Goal: Task Accomplishment & Management: Use online tool/utility

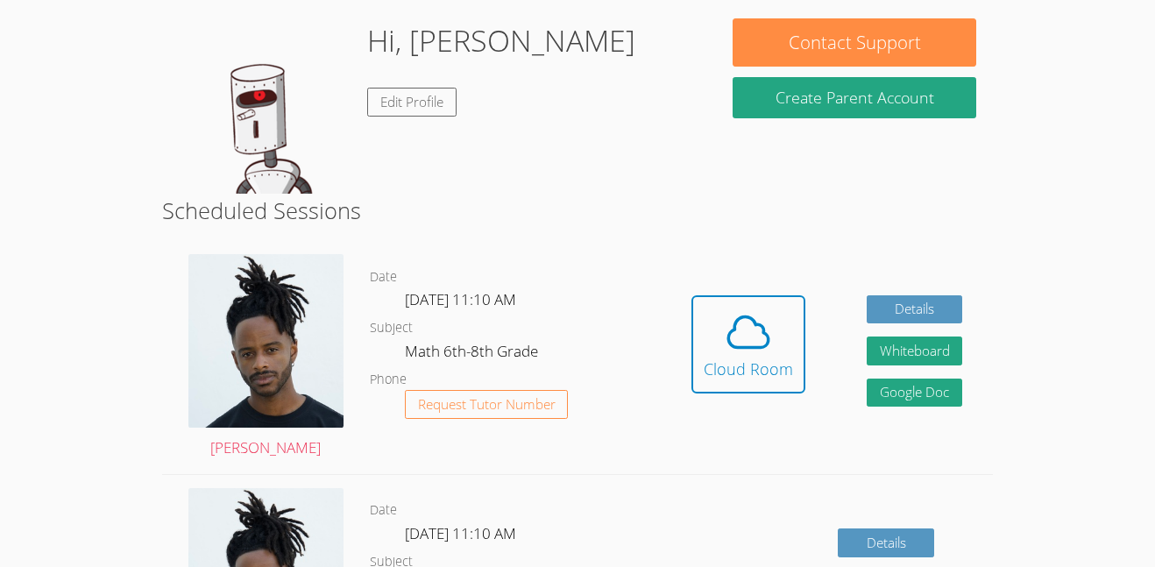
scroll to position [266, 0]
click at [720, 366] on div "Cloud Room" at bounding box center [748, 369] width 89 height 25
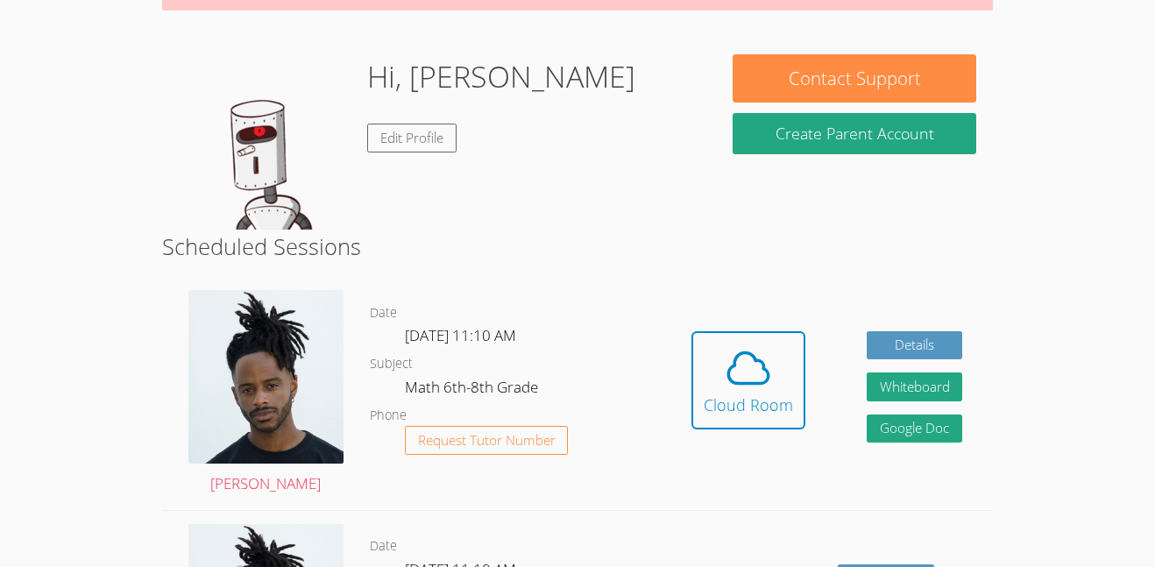
scroll to position [231, 0]
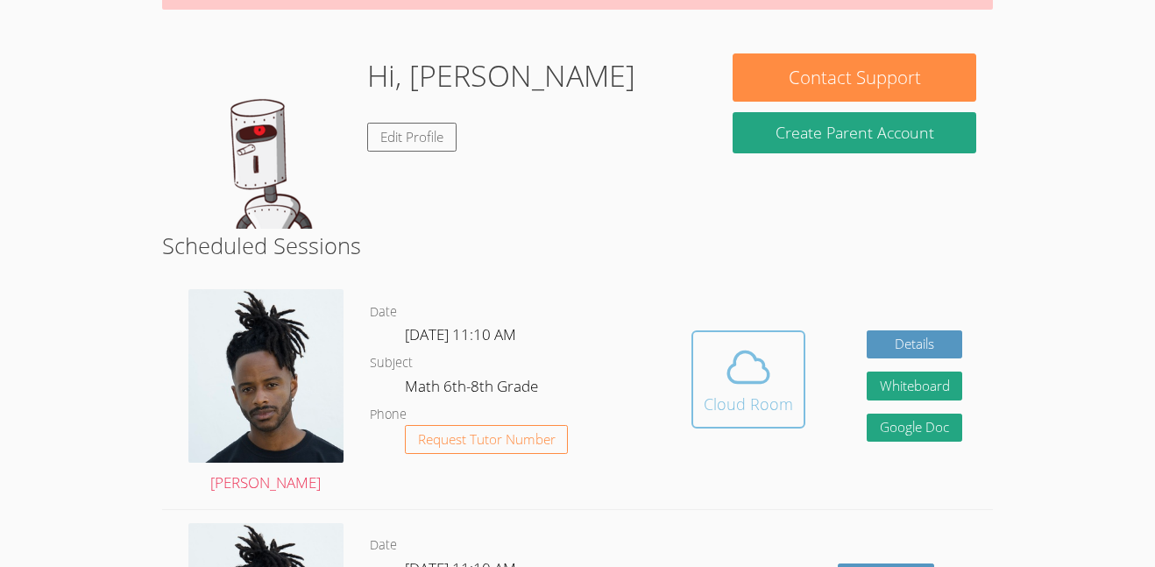
click at [704, 387] on span at bounding box center [748, 367] width 89 height 49
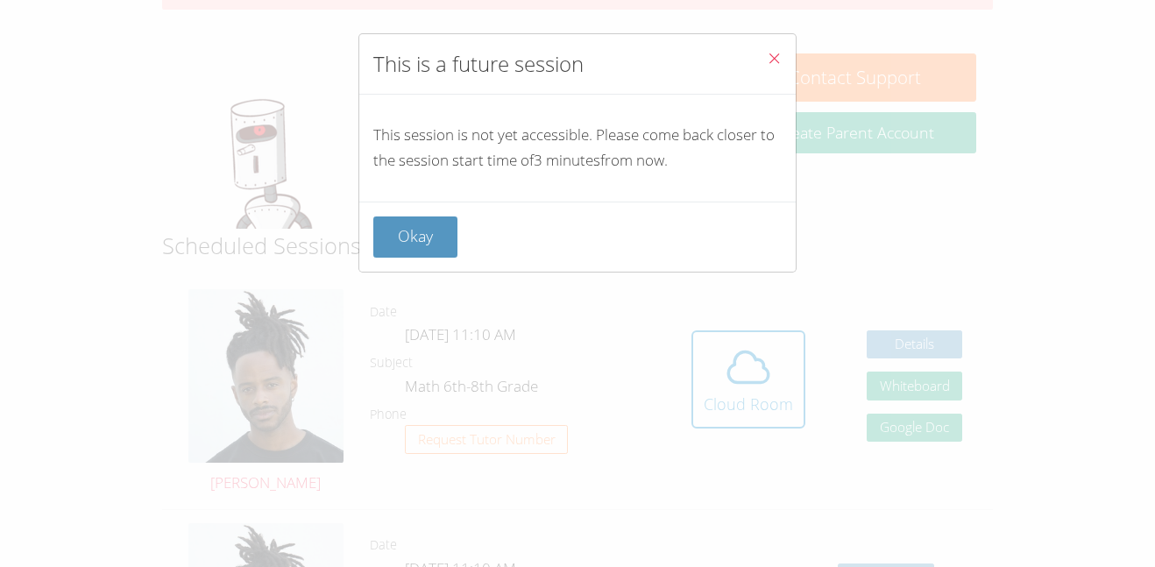
click at [763, 57] on button "Close" at bounding box center [774, 60] width 43 height 53
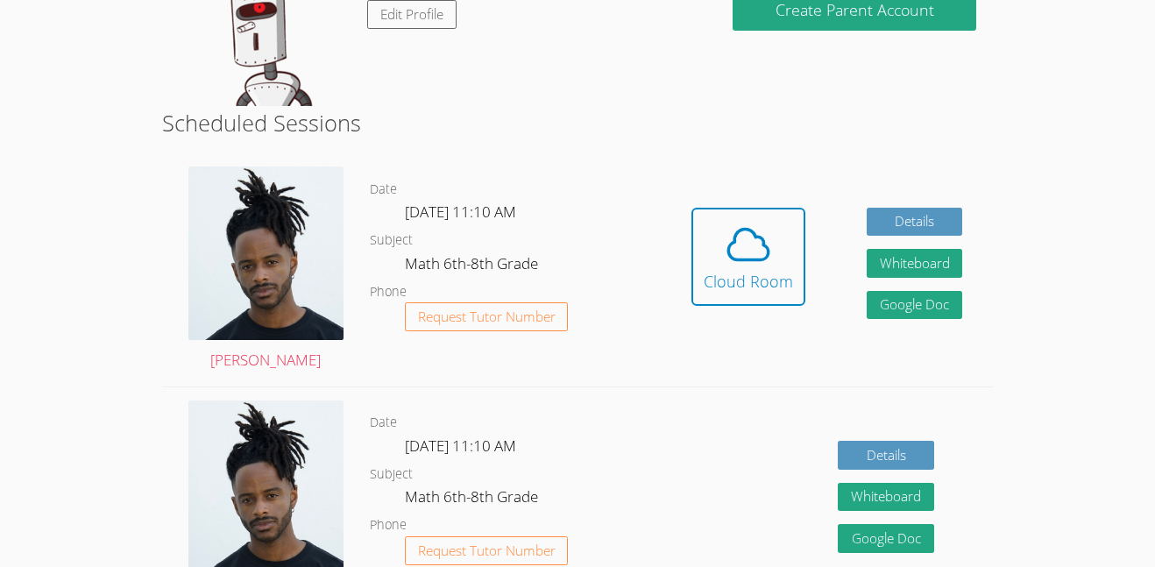
scroll to position [355, 0]
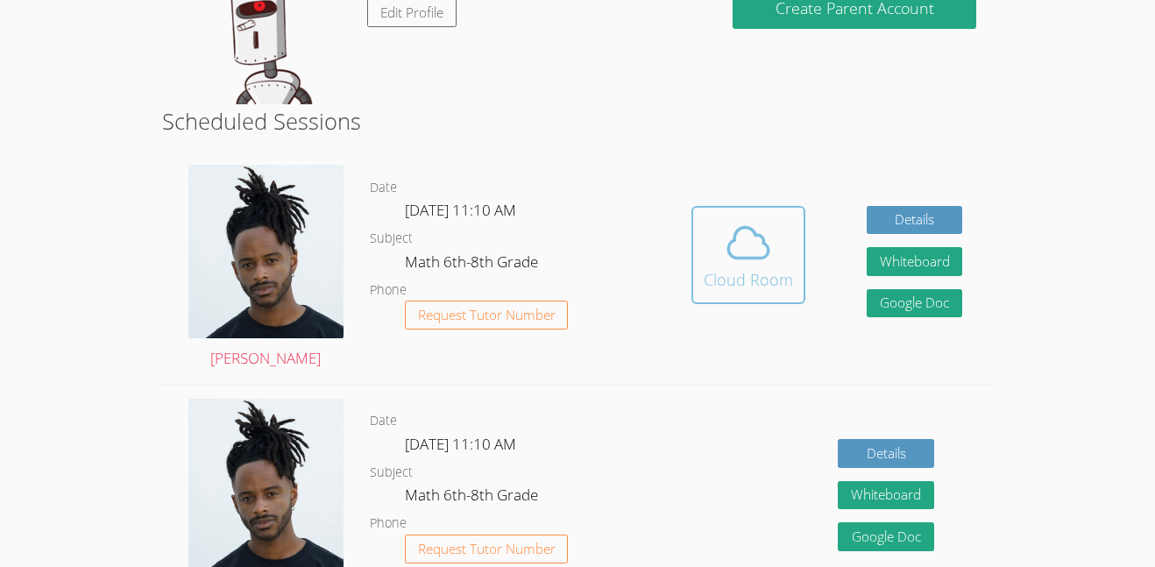
click at [756, 280] on div "Cloud Room" at bounding box center [748, 279] width 89 height 25
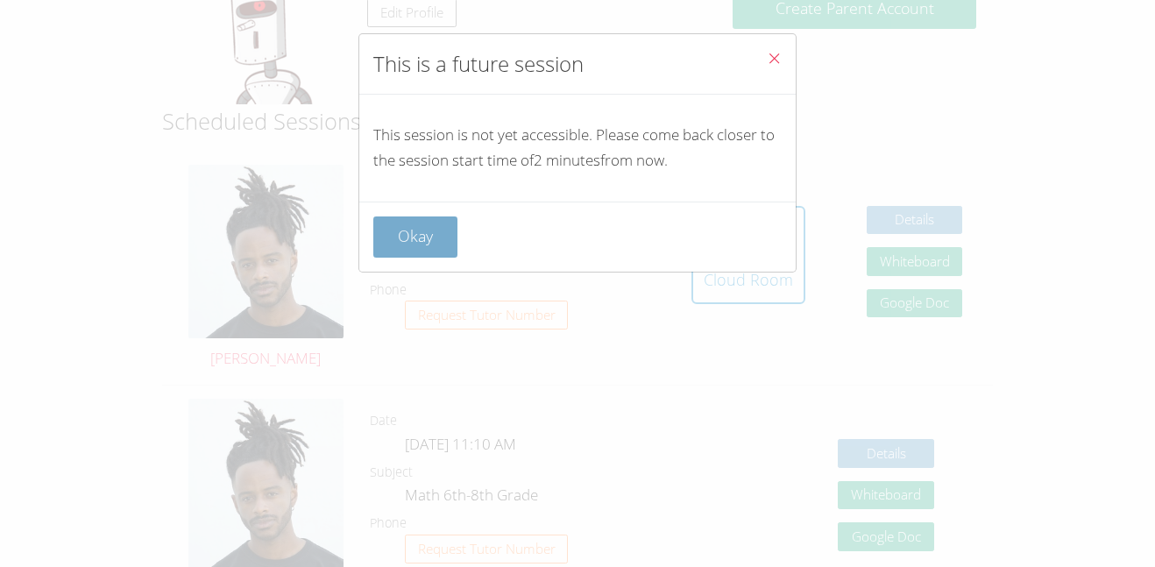
click at [444, 224] on button "Okay" at bounding box center [415, 237] width 84 height 41
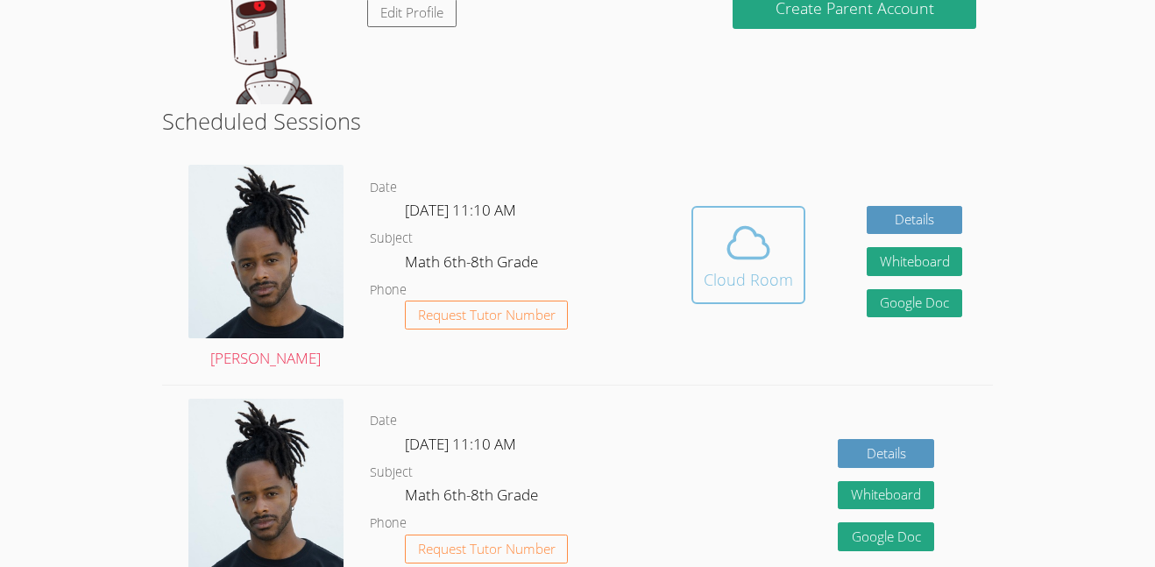
click at [709, 269] on div "Cloud Room" at bounding box center [748, 279] width 89 height 25
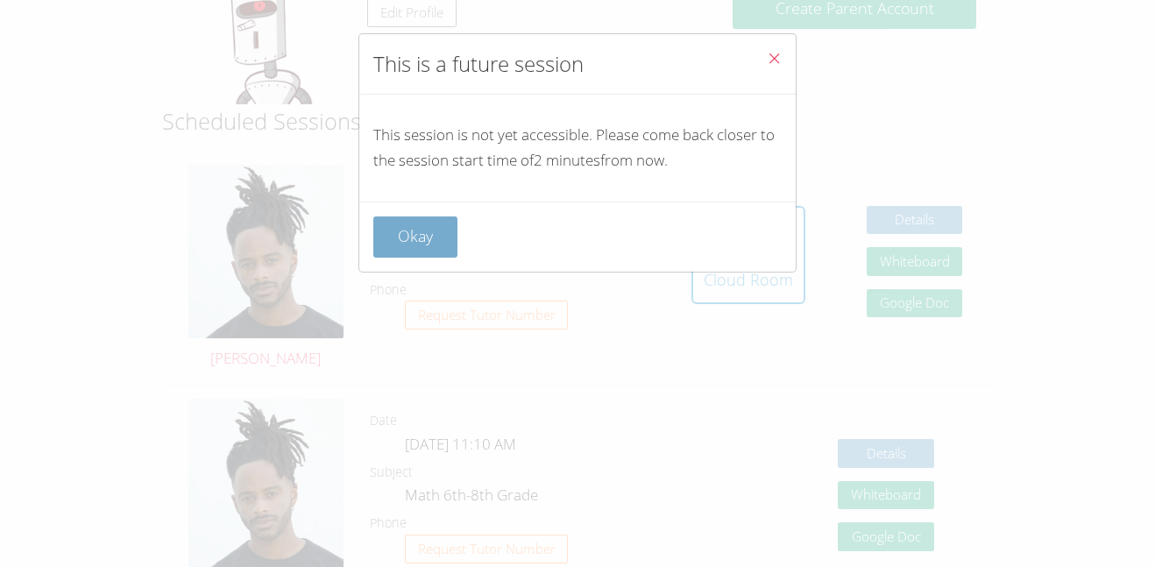
click at [395, 231] on button "Okay" at bounding box center [415, 237] width 84 height 41
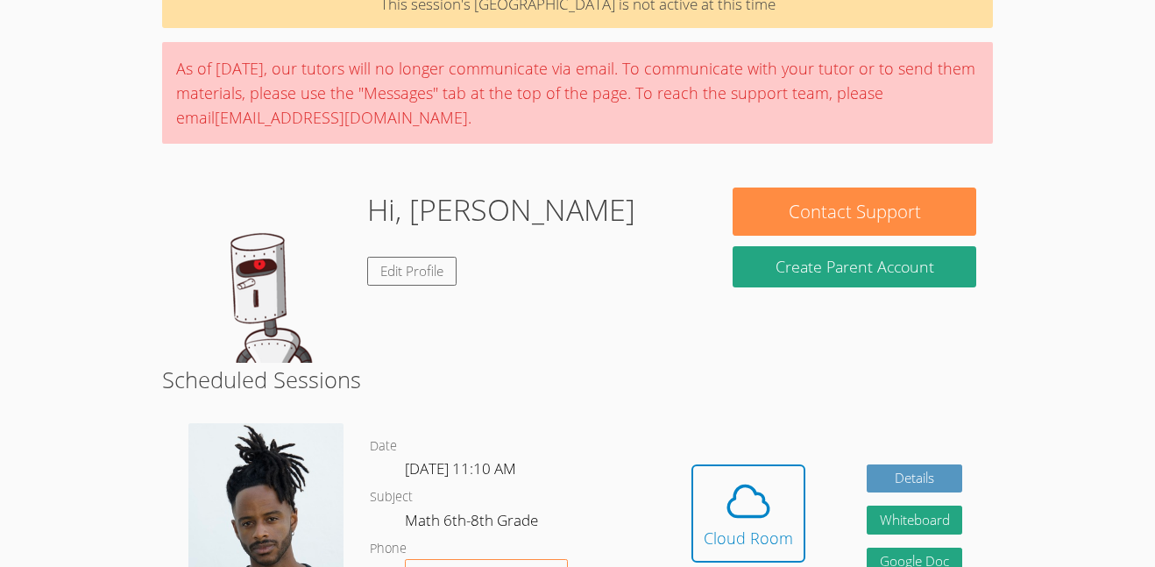
scroll to position [75, 0]
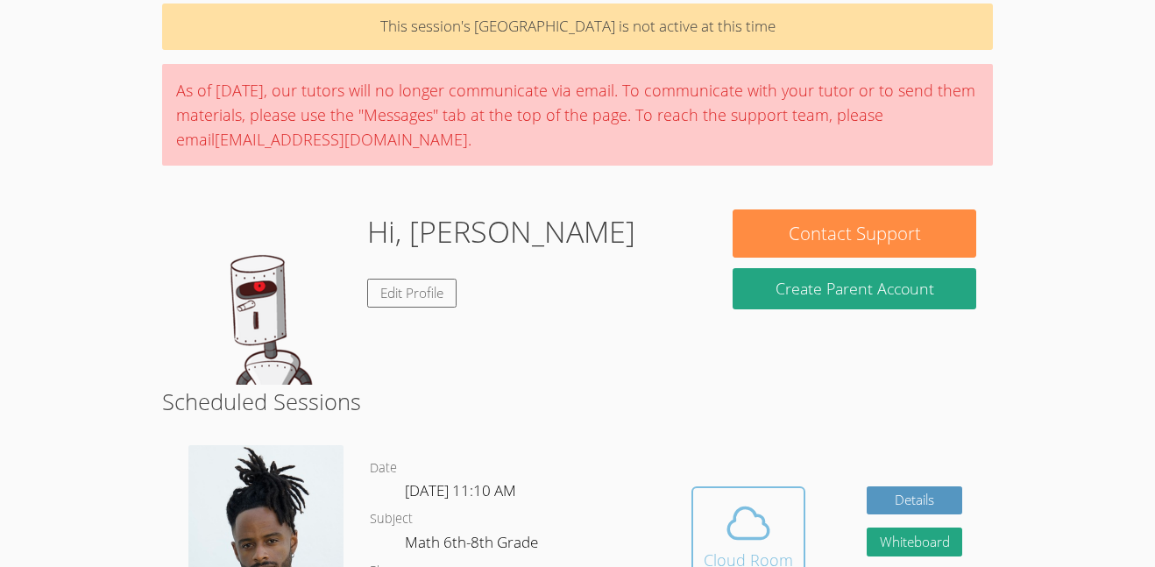
click at [755, 522] on icon at bounding box center [748, 523] width 49 height 49
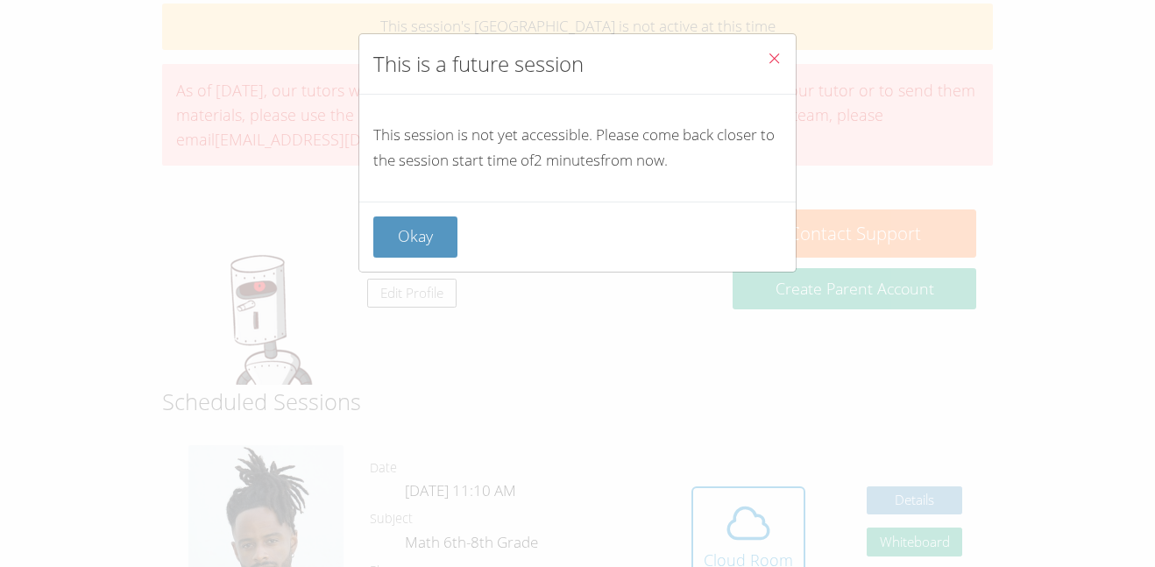
click at [769, 72] on button "Close" at bounding box center [774, 60] width 43 height 53
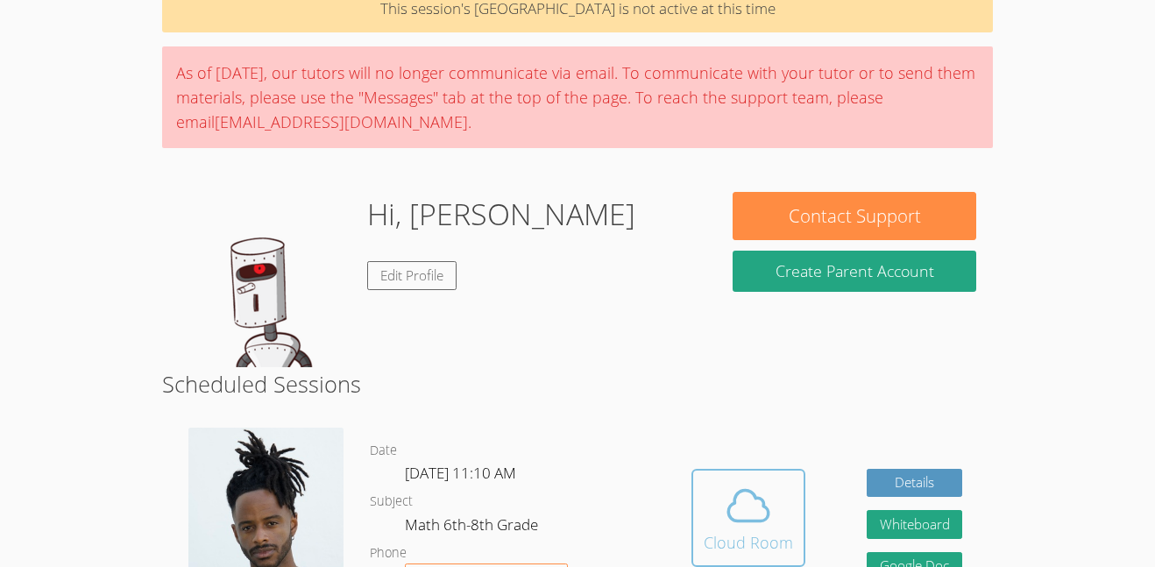
click at [752, 517] on icon at bounding box center [748, 505] width 49 height 49
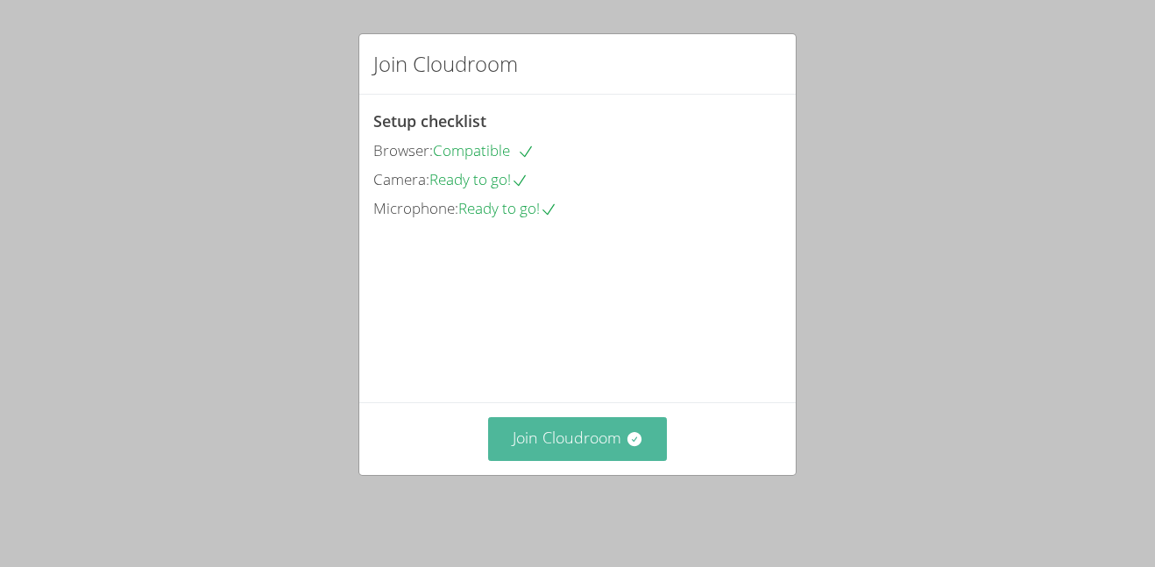
click at [630, 460] on button "Join Cloudroom" at bounding box center [578, 438] width 180 height 43
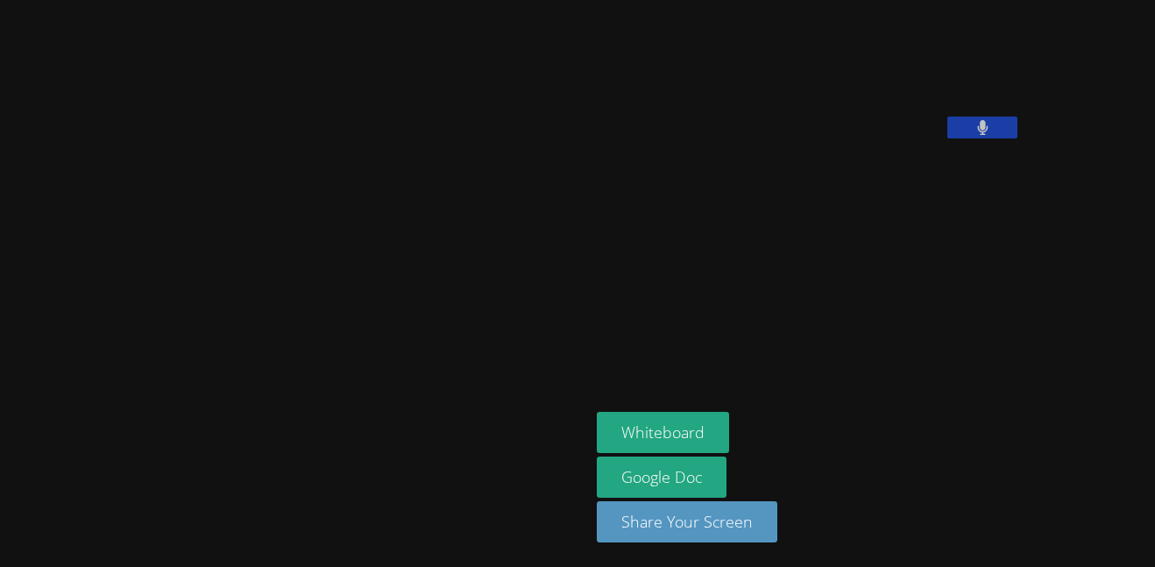
click at [948, 138] on button at bounding box center [983, 128] width 70 height 22
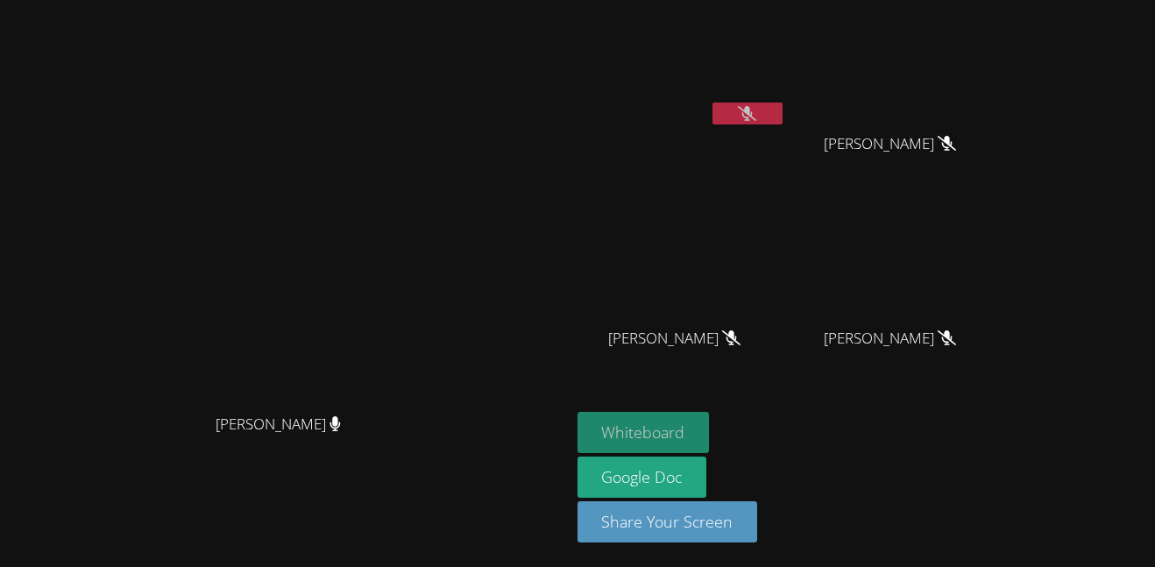
click at [710, 424] on button "Whiteboard" at bounding box center [644, 432] width 132 height 41
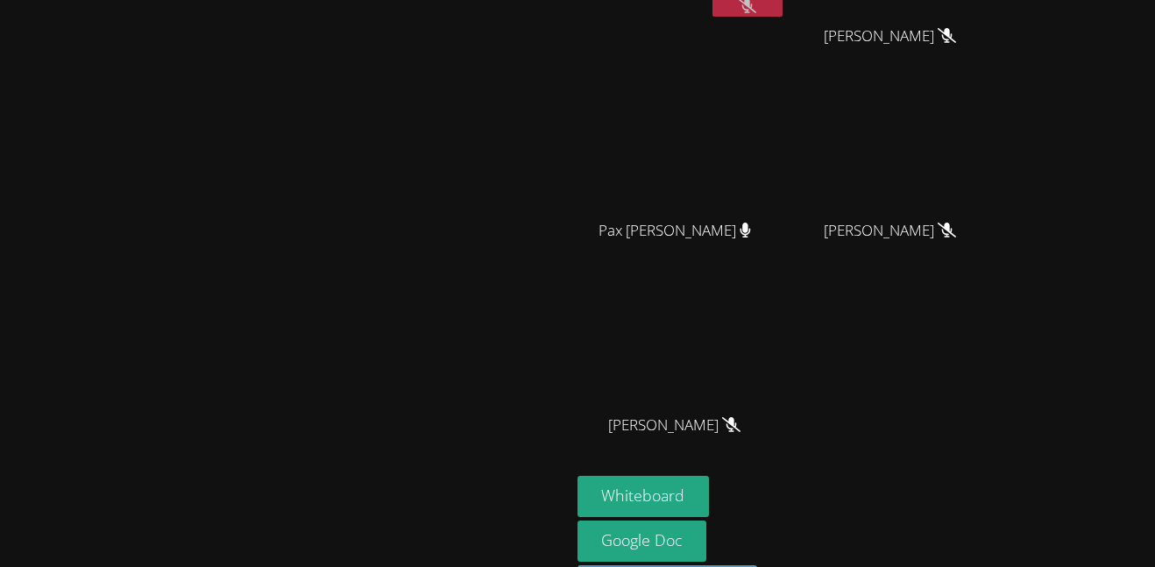
scroll to position [42, 0]
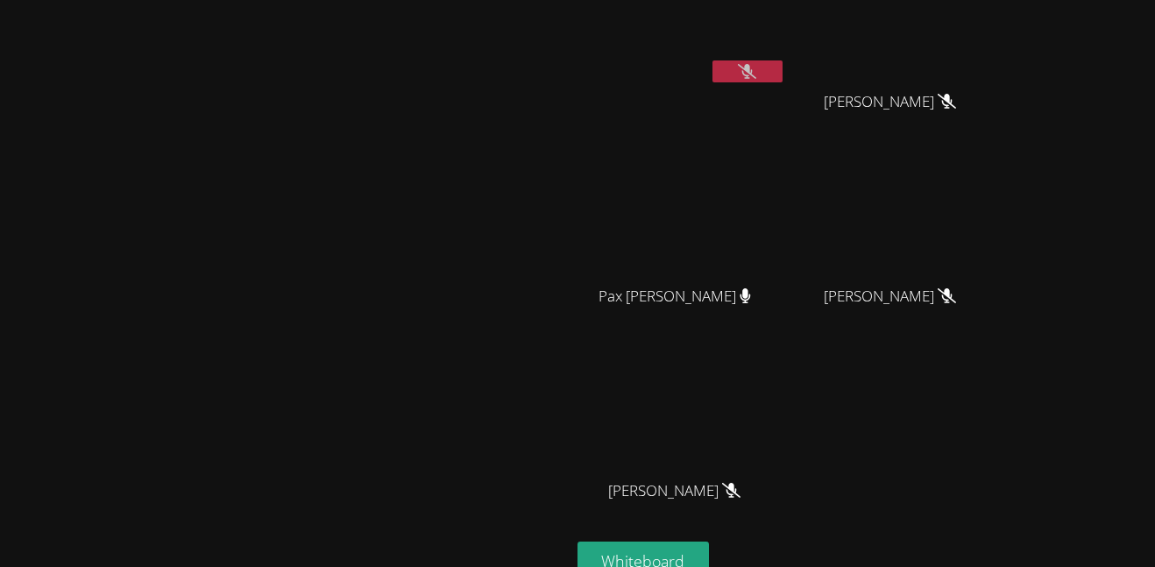
click at [756, 77] on icon at bounding box center [747, 71] width 18 height 15
click at [783, 77] on button at bounding box center [748, 71] width 70 height 22
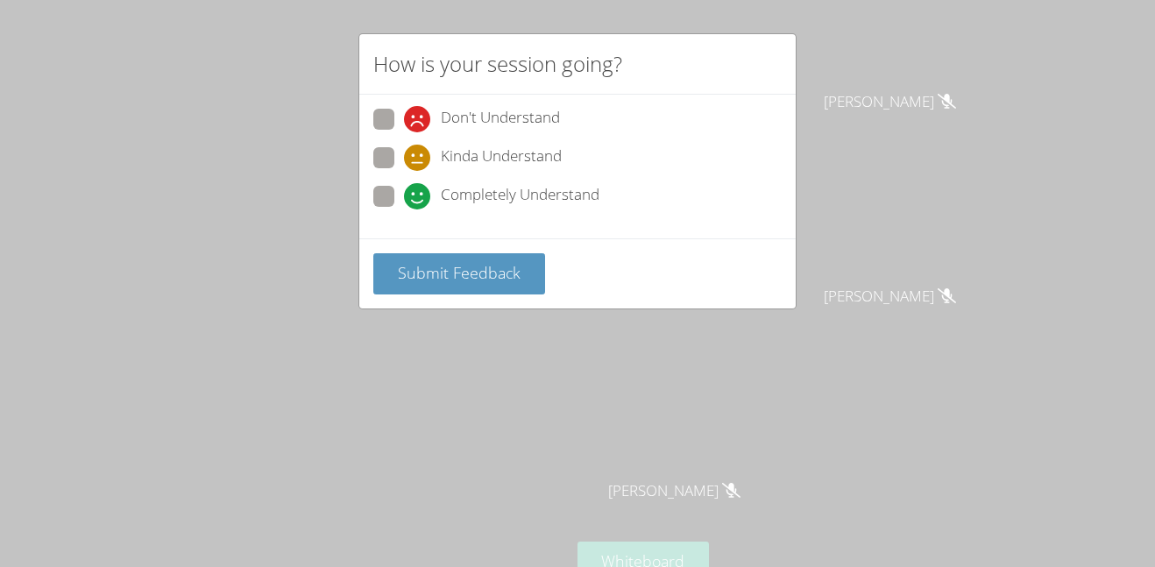
click at [447, 153] on span "Kinda Understand" at bounding box center [501, 158] width 121 height 26
click at [419, 153] on input "Kinda Understand" at bounding box center [411, 154] width 15 height 15
radio input "true"
click at [487, 274] on span "Submit Feedback" at bounding box center [459, 272] width 123 height 21
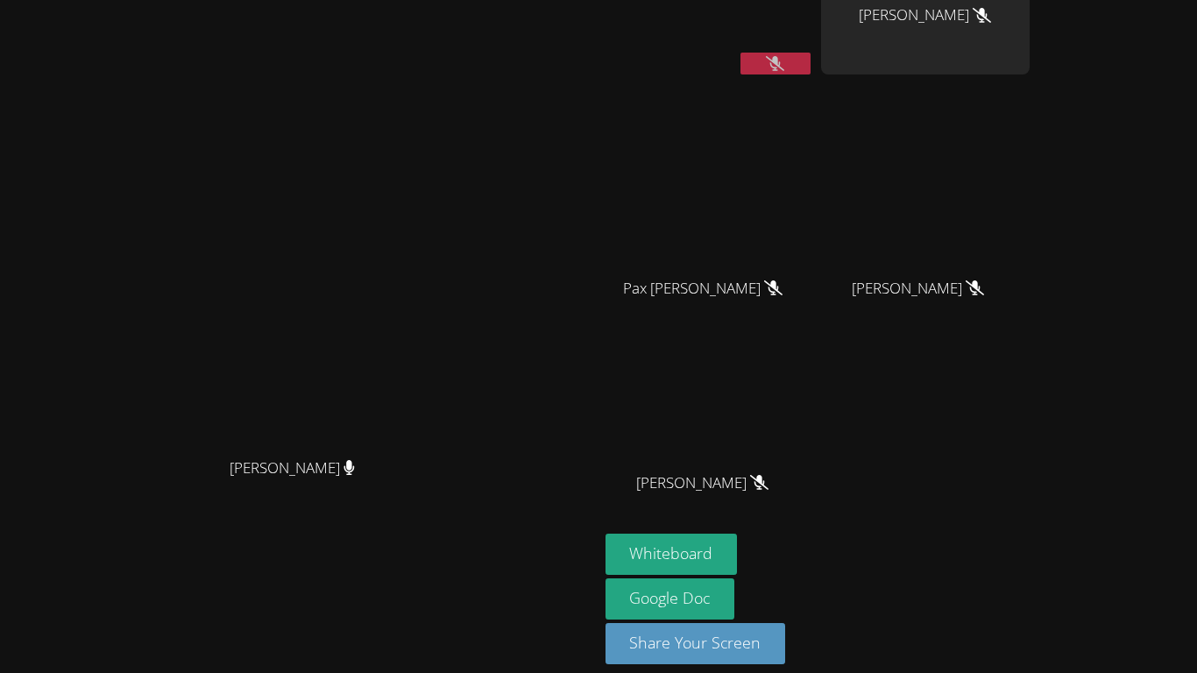
scroll to position [0, 0]
